Goal: Navigation & Orientation: Find specific page/section

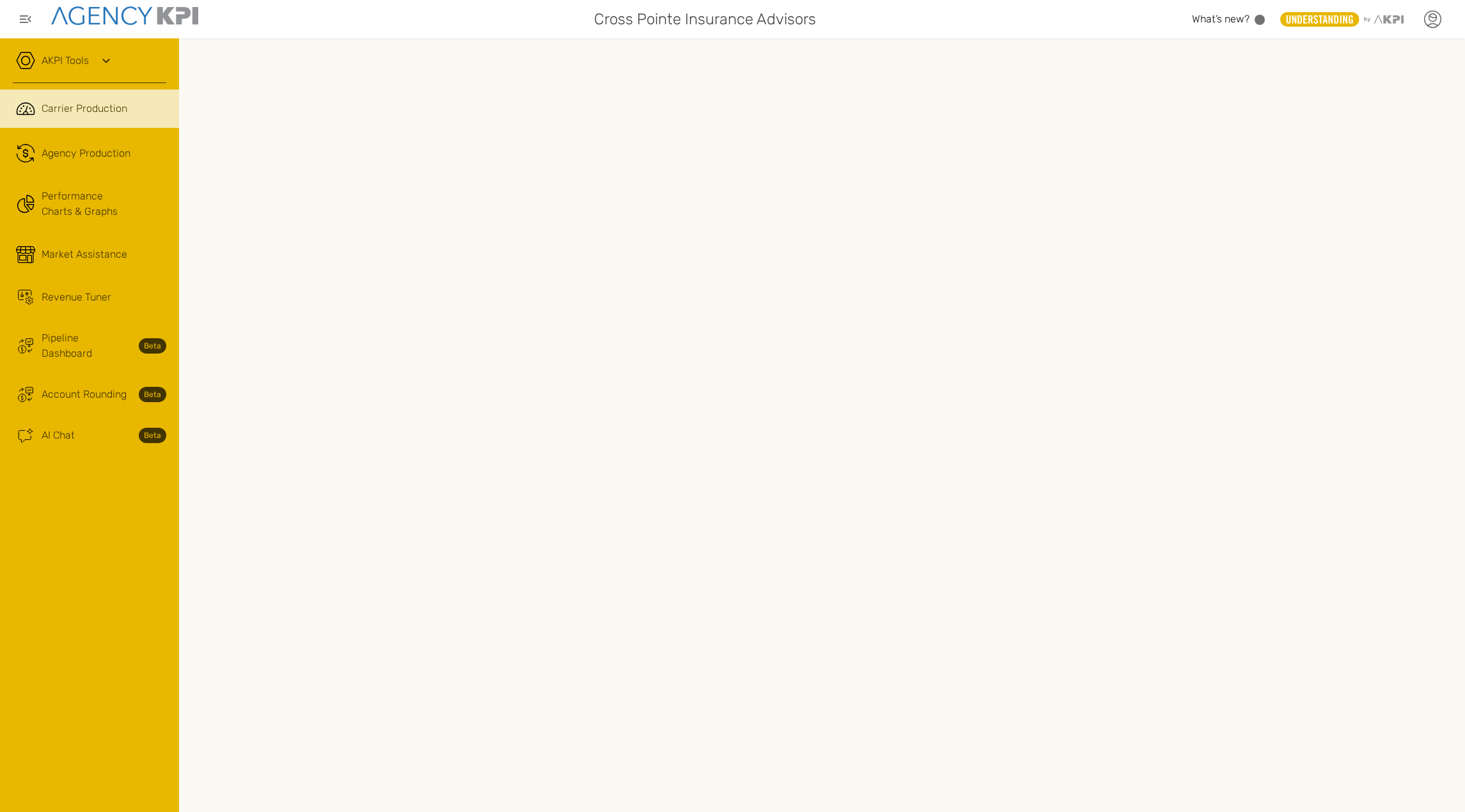
click at [1430, 20] on icon at bounding box center [1433, 18] width 8 height 8
click at [1434, 33] on div at bounding box center [1432, 19] width 32 height 32
click at [1433, 24] on icon at bounding box center [1432, 18] width 19 height 19
click at [1385, 90] on link "Admin Portal" at bounding box center [1370, 89] width 52 height 11
click at [1443, 11] on div at bounding box center [1432, 19] width 32 height 32
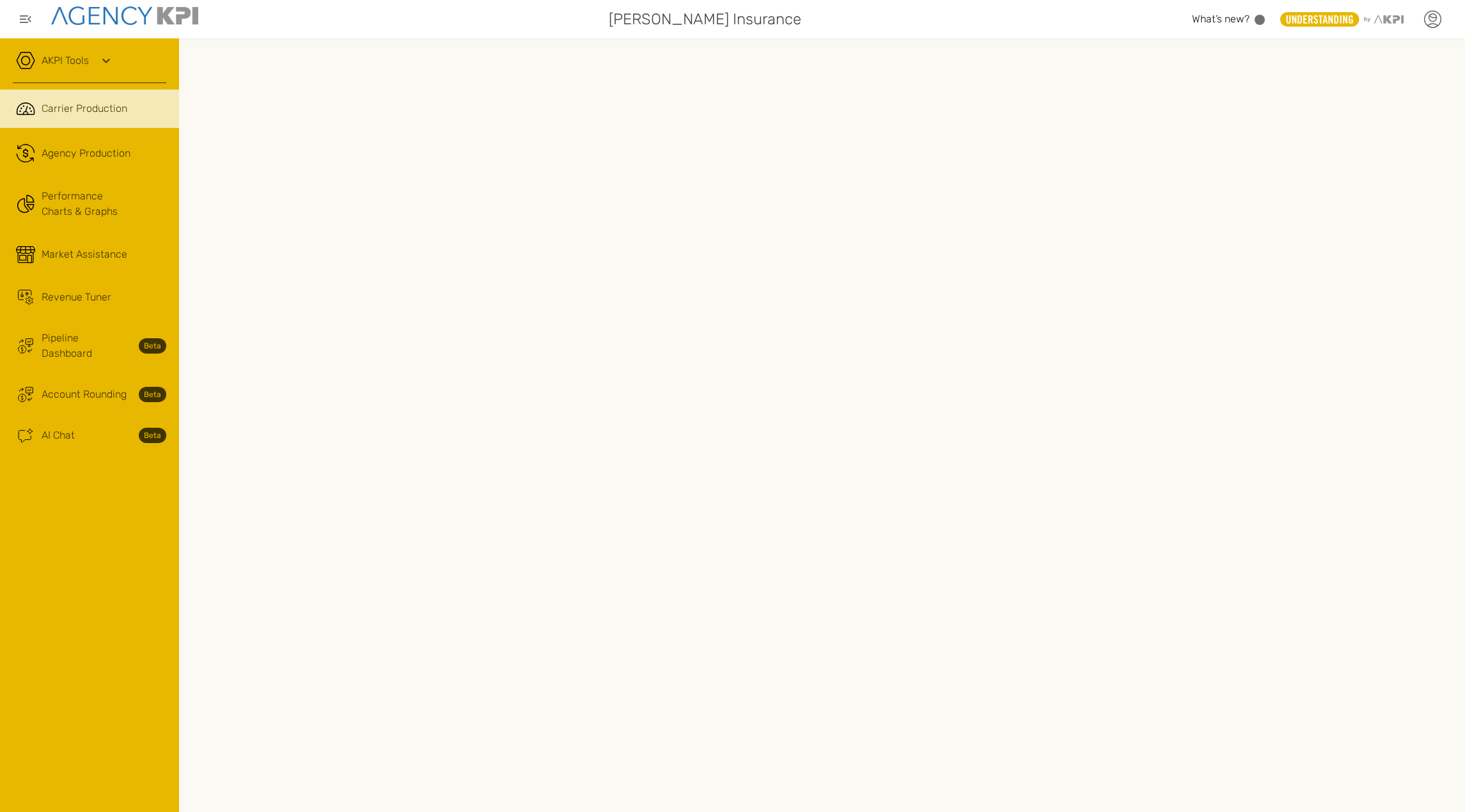
click at [1432, 13] on icon at bounding box center [1432, 18] width 19 height 19
click at [1427, 20] on icon at bounding box center [1432, 18] width 19 height 19
click at [1375, 85] on link "Admin Portal" at bounding box center [1370, 89] width 52 height 11
click at [1349, 118] on li "Log Out" at bounding box center [1380, 132] width 142 height 33
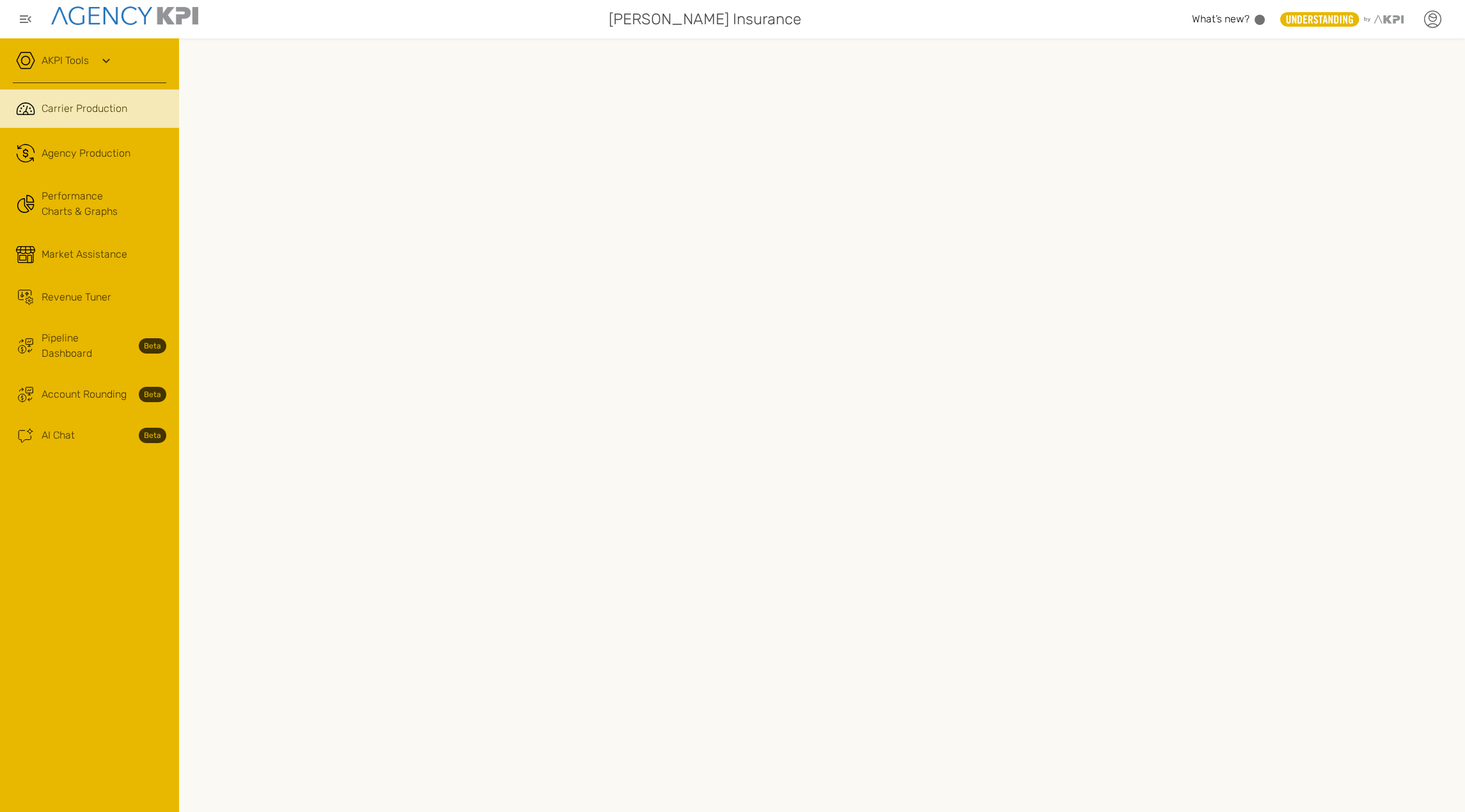
click at [1431, 22] on icon at bounding box center [1432, 18] width 19 height 19
click at [1383, 93] on link "Admin Portal" at bounding box center [1370, 89] width 52 height 11
